Goal: Information Seeking & Learning: Learn about a topic

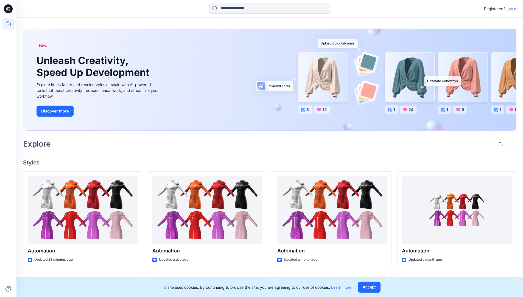
click at [510, 9] on p "Login" at bounding box center [512, 9] width 10 height 6
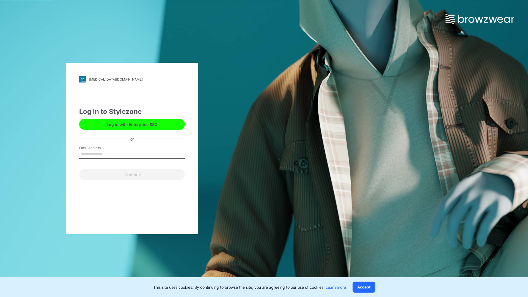
click at [109, 154] on input "Email Address" at bounding box center [132, 154] width 106 height 8
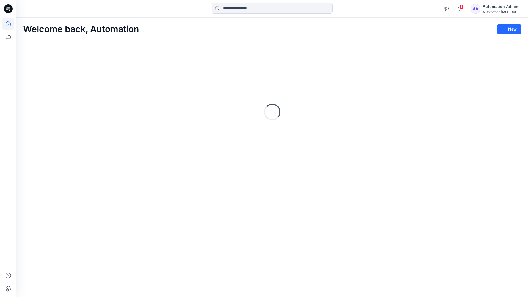
click at [10, 24] on icon at bounding box center [8, 23] width 5 height 5
click at [242, 8] on input at bounding box center [272, 8] width 121 height 11
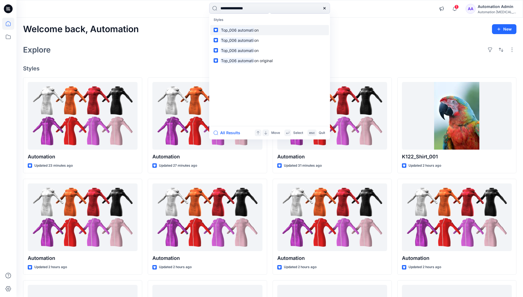
type input "**********"
click at [248, 30] on mark "Top_006 automati" at bounding box center [237, 30] width 34 height 6
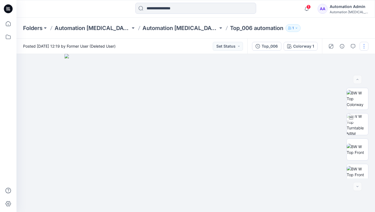
click at [365, 47] on button "button" at bounding box center [364, 46] width 9 height 9
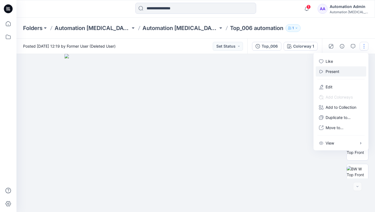
click at [334, 71] on p "Present" at bounding box center [333, 71] width 14 height 6
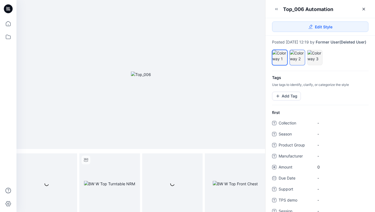
click at [297, 62] on div at bounding box center [297, 56] width 15 height 12
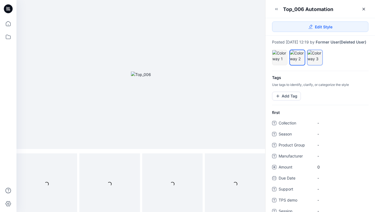
click at [313, 62] on div at bounding box center [315, 56] width 15 height 12
click at [297, 60] on div at bounding box center [297, 56] width 15 height 12
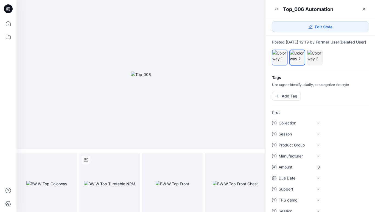
click at [280, 59] on div at bounding box center [280, 56] width 15 height 12
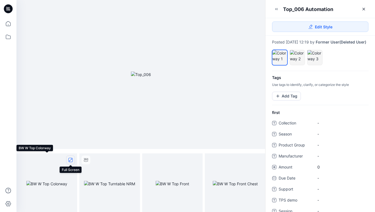
click at [70, 160] on icon "full screen" at bounding box center [70, 159] width 3 height 3
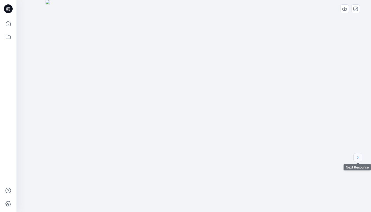
click at [358, 158] on icon "next" at bounding box center [357, 157] width 1 height 2
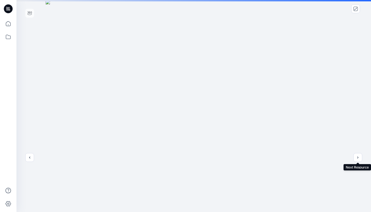
click at [304, 141] on div at bounding box center [193, 148] width 355 height 297
click at [358, 158] on icon "next" at bounding box center [358, 157] width 4 height 4
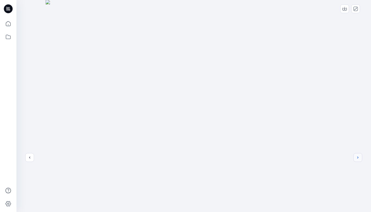
click at [357, 157] on icon "next" at bounding box center [358, 157] width 4 height 4
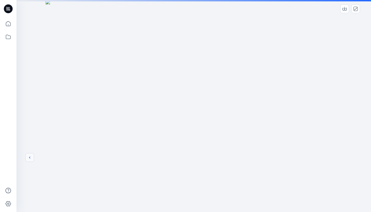
click at [29, 157] on icon "previous" at bounding box center [29, 157] width 4 height 4
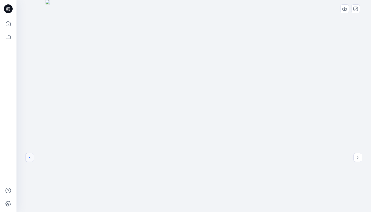
click at [30, 157] on icon "previous" at bounding box center [29, 157] width 4 height 4
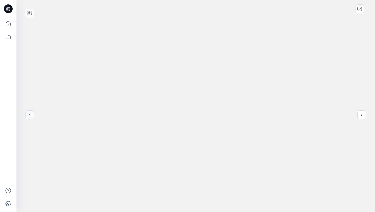
click at [30, 115] on icon "previous" at bounding box center [29, 114] width 4 height 4
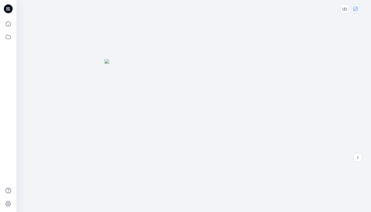
click at [356, 10] on icon "close-full-preview" at bounding box center [356, 9] width 4 height 4
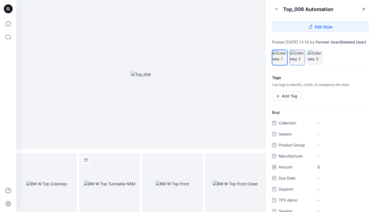
click at [299, 62] on div at bounding box center [297, 56] width 15 height 12
click at [70, 160] on icon "full screen" at bounding box center [70, 159] width 3 height 3
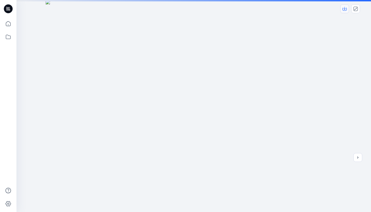
click at [346, 9] on icon "download-image" at bounding box center [345, 9] width 4 height 4
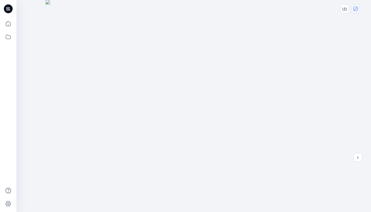
click at [356, 9] on icon "close-full-preview" at bounding box center [356, 9] width 4 height 4
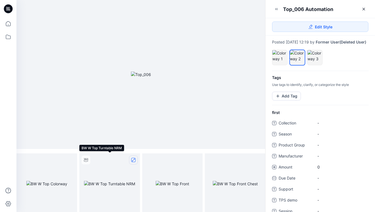
click at [134, 160] on icon "full screen" at bounding box center [133, 159] width 4 height 4
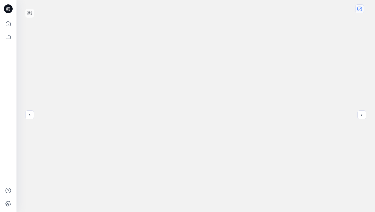
click at [361, 10] on icon "close-full-preview" at bounding box center [360, 9] width 4 height 4
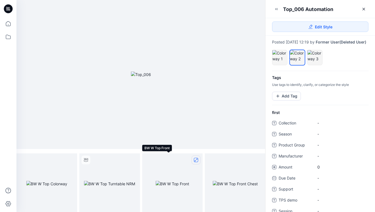
click at [196, 160] on icon "full screen" at bounding box center [196, 159] width 3 height 3
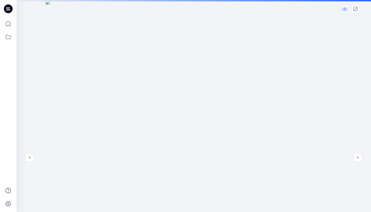
click at [344, 9] on icon "download-image" at bounding box center [345, 8] width 2 height 3
click at [355, 9] on icon "close-full-preview" at bounding box center [356, 9] width 4 height 4
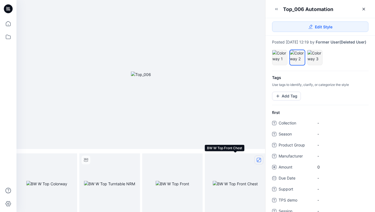
click at [258, 160] on icon "full screen" at bounding box center [259, 159] width 3 height 3
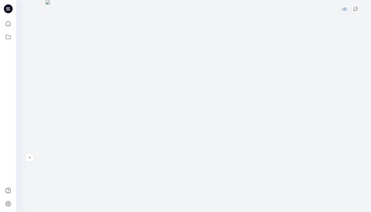
click at [346, 9] on icon "download-image" at bounding box center [345, 9] width 4 height 4
click at [357, 9] on icon "close-full-preview" at bounding box center [356, 9] width 4 height 4
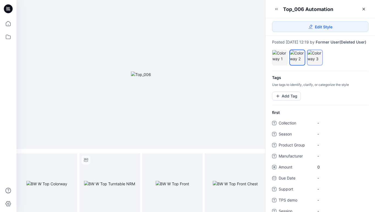
click at [316, 60] on div at bounding box center [315, 56] width 15 height 12
click at [70, 159] on icon "full screen" at bounding box center [70, 159] width 3 height 3
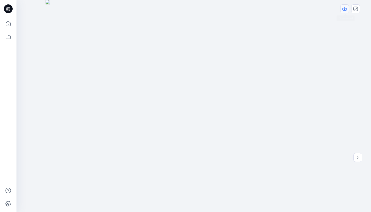
click at [345, 9] on icon "download-image" at bounding box center [345, 8] width 2 height 3
click at [359, 157] on icon "next" at bounding box center [358, 157] width 4 height 4
click at [360, 158] on button "next" at bounding box center [358, 157] width 9 height 9
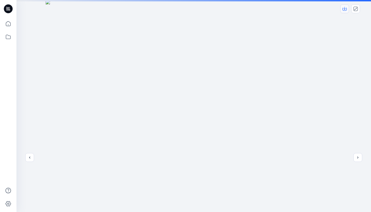
click at [345, 7] on icon "download-image" at bounding box center [345, 9] width 4 height 4
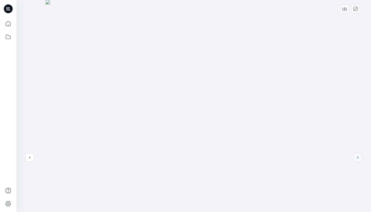
click at [360, 157] on icon "next" at bounding box center [358, 157] width 4 height 4
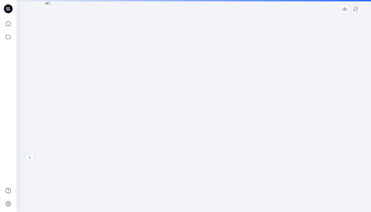
click at [29, 157] on icon "previous" at bounding box center [29, 157] width 4 height 4
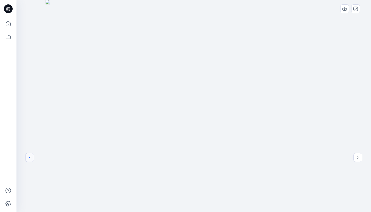
click at [31, 159] on icon "previous" at bounding box center [29, 157] width 4 height 4
click at [30, 160] on button "previous" at bounding box center [29, 157] width 9 height 9
click at [354, 9] on icon "close-full-preview" at bounding box center [356, 9] width 4 height 4
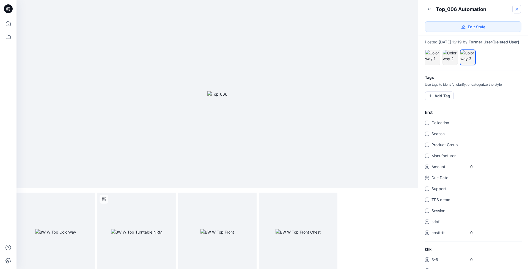
click at [516, 10] on icon at bounding box center [516, 9] width 2 height 2
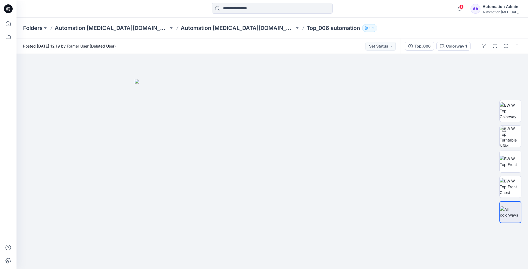
click at [502, 8] on div "Automation Admin" at bounding box center [501, 6] width 38 height 7
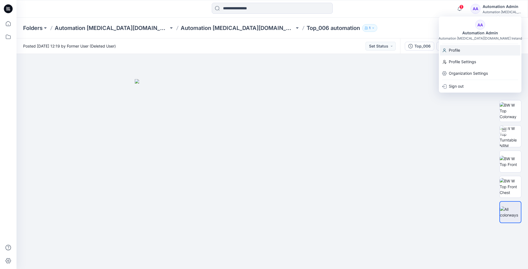
click at [457, 50] on p "Profile" at bounding box center [453, 50] width 11 height 10
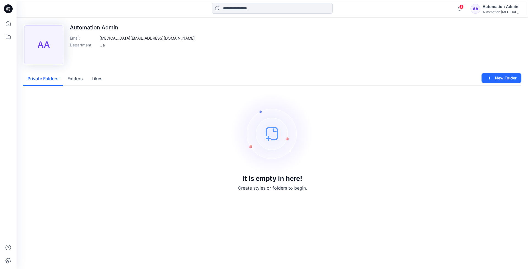
click at [234, 10] on input at bounding box center [272, 8] width 121 height 11
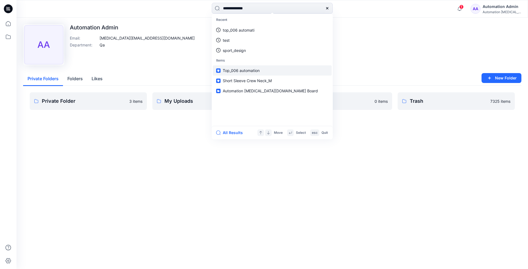
type input "**********"
click at [234, 67] on link "Top_006 automation" at bounding box center [272, 70] width 119 height 10
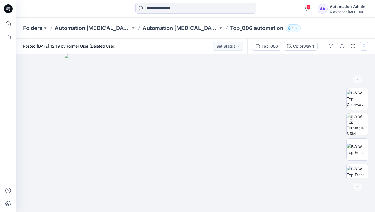
click at [364, 46] on button "button" at bounding box center [364, 46] width 9 height 9
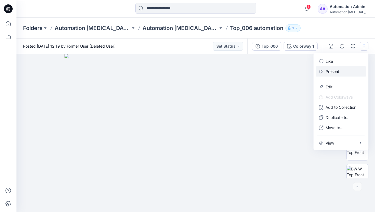
click at [341, 71] on button "Present" at bounding box center [341, 71] width 51 height 10
